Goal: Task Accomplishment & Management: Manage account settings

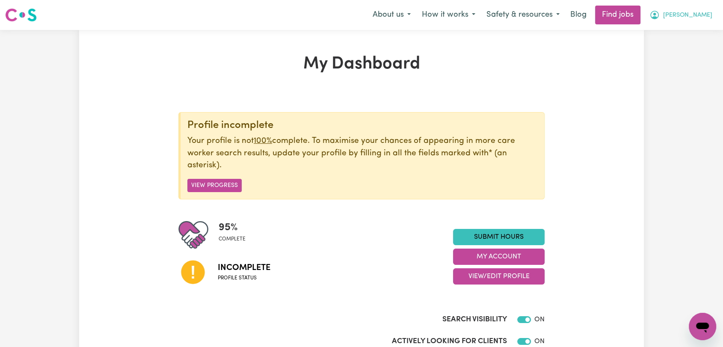
click at [698, 10] on button "[PERSON_NAME]" at bounding box center [681, 15] width 74 height 18
click at [678, 72] on link "Logout" at bounding box center [684, 65] width 68 height 16
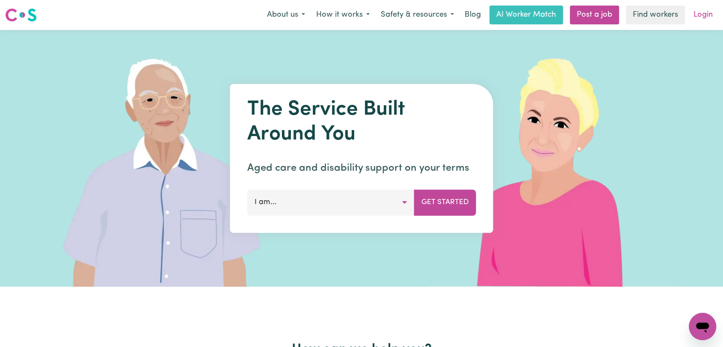
click at [705, 13] on link "Login" at bounding box center [703, 15] width 30 height 19
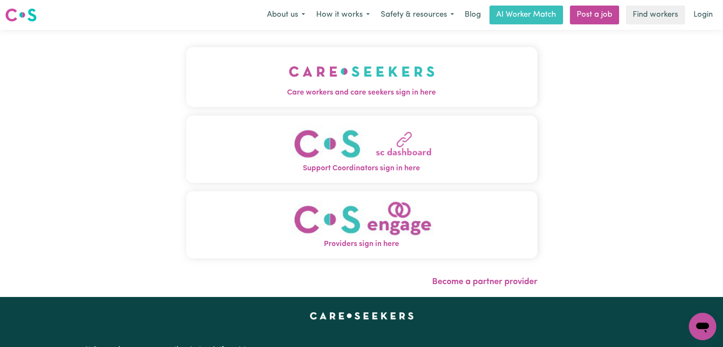
click at [343, 90] on span "Care workers and care seekers sign in here" at bounding box center [361, 92] width 351 height 11
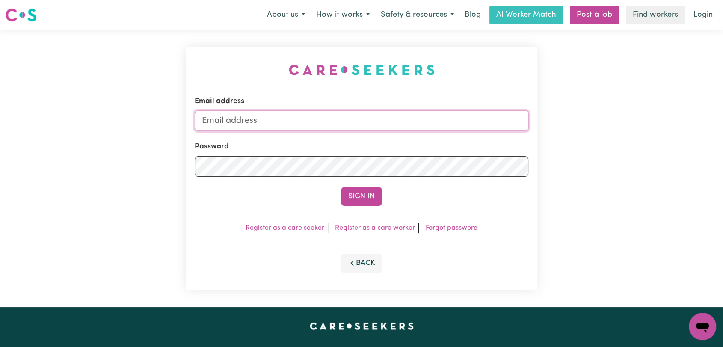
type input "[EMAIL_ADDRESS][DOMAIN_NAME]"
click at [356, 190] on button "Sign In" at bounding box center [361, 196] width 41 height 19
